Goal: Navigation & Orientation: Find specific page/section

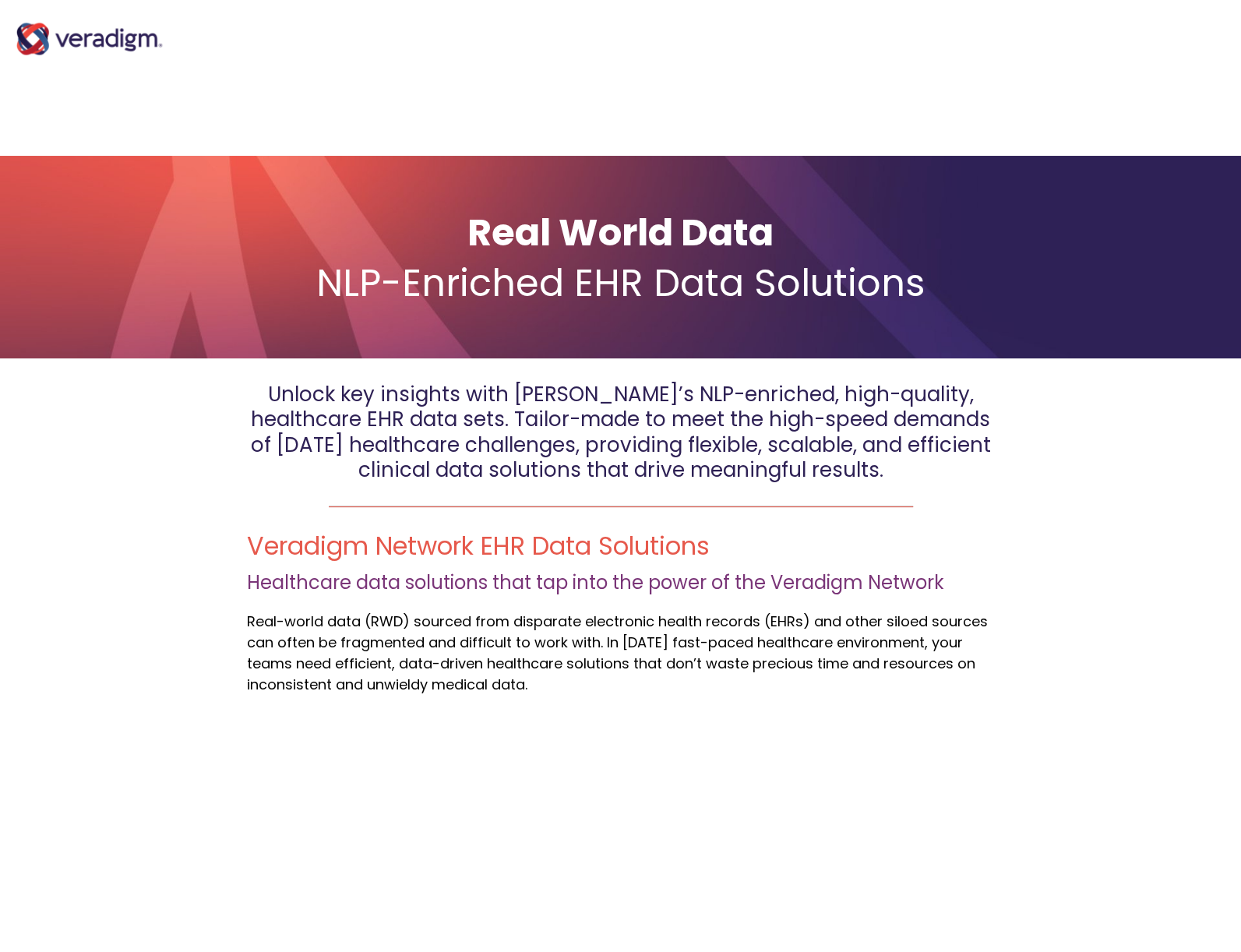
click at [96, 35] on img at bounding box center [90, 39] width 156 height 63
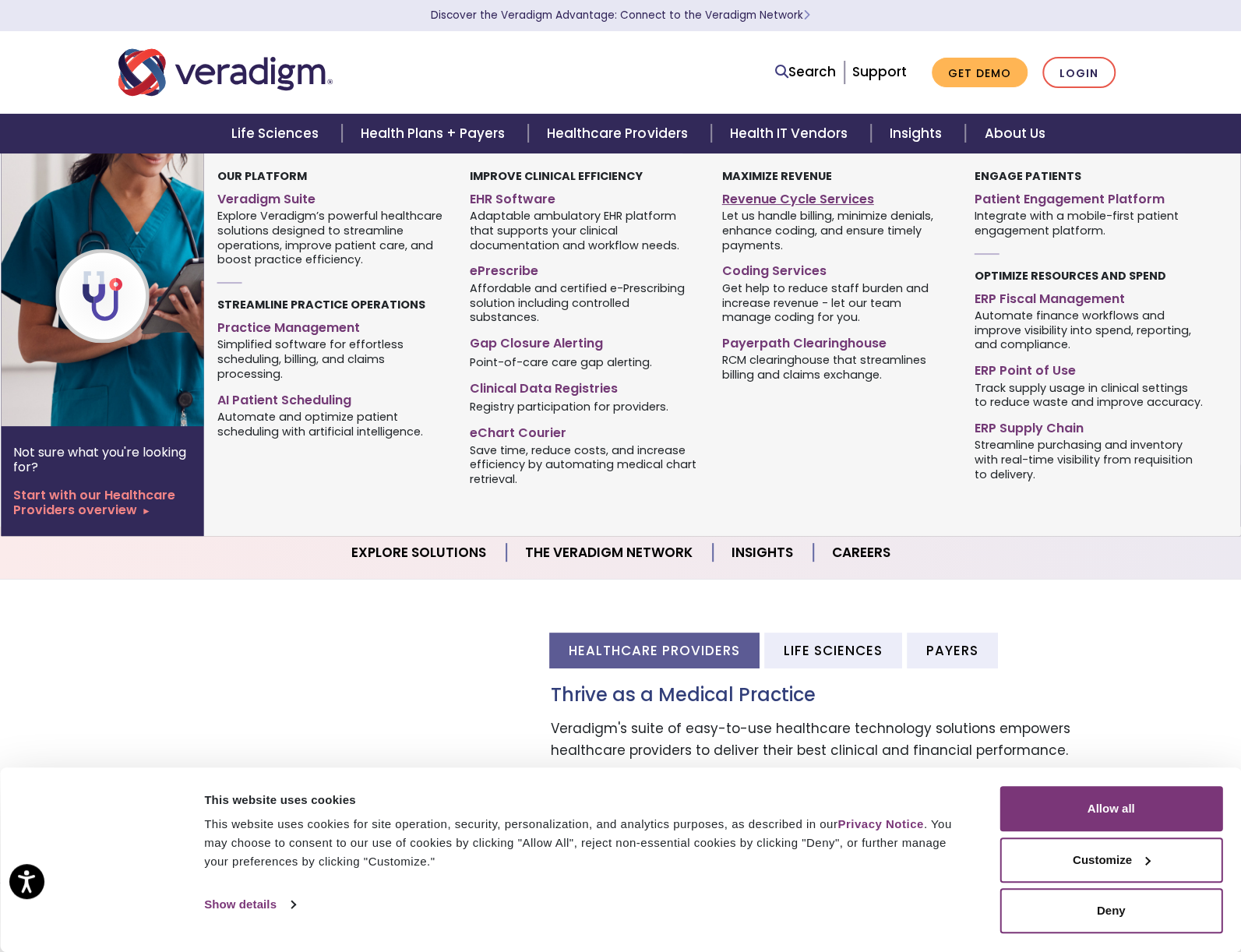
click at [816, 195] on link "Revenue Cycle Services" at bounding box center [836, 196] width 229 height 22
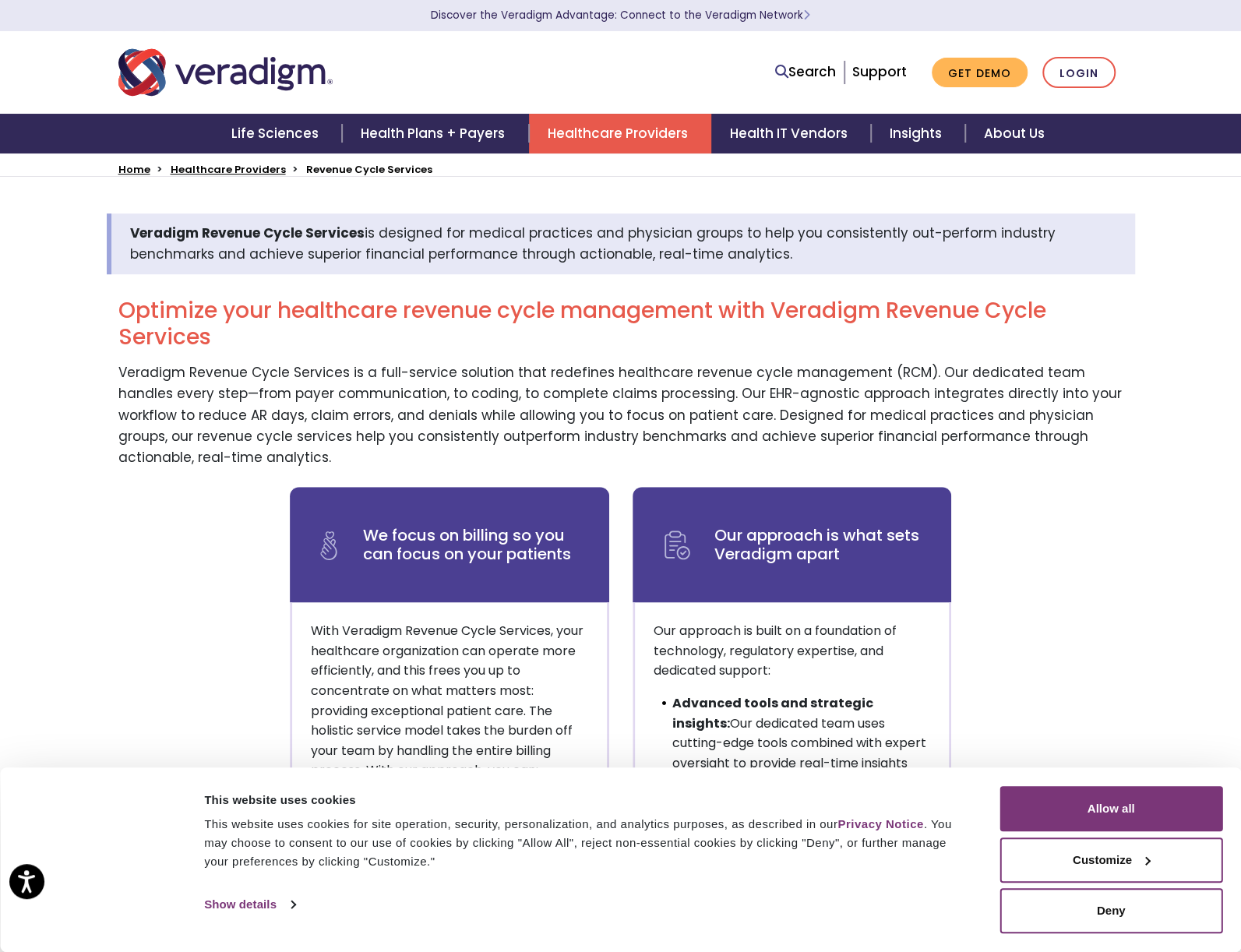
scroll to position [390, 0]
